Goal: Check status: Check status

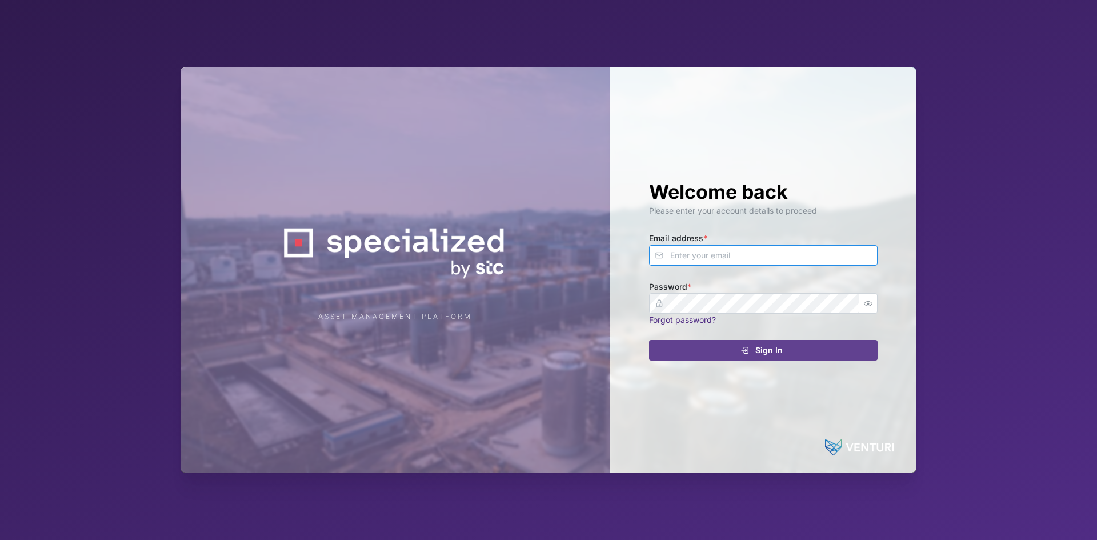
type input "[EMAIL_ADDRESS][DOMAIN_NAME]"
click at [799, 344] on div "Sign In" at bounding box center [761, 349] width 210 height 19
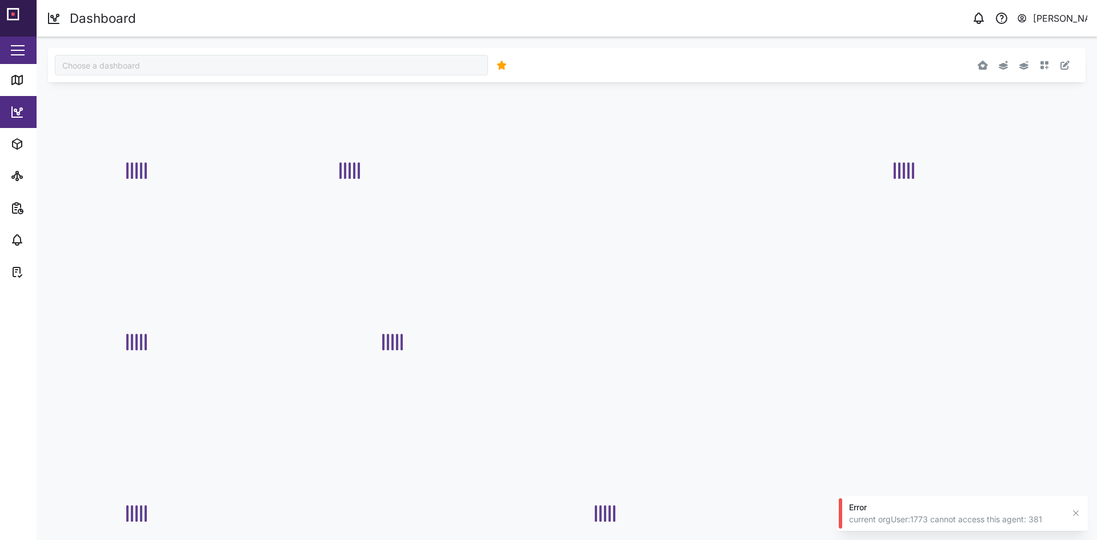
type input "STC Demo"
